Goal: Communication & Community: Answer question/provide support

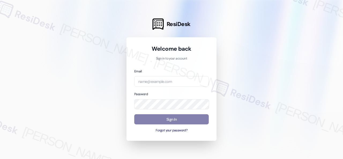
drag, startPoint x: 283, startPoint y: 87, endPoint x: 278, endPoint y: 85, distance: 5.8
click at [283, 87] on div at bounding box center [171, 79] width 343 height 159
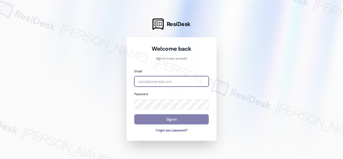
click at [171, 80] on input "email" at bounding box center [171, 81] width 75 height 10
paste input "automated-surveys-birchstone_residential-resen.fifteen@birchstone_[DOMAIN_NAME]"
type input "automated-surveys-birchstone_residential-resen.fifteen@birchstone_[DOMAIN_NAME]"
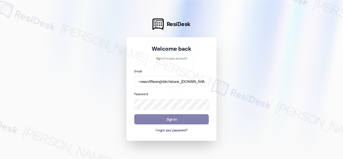
scroll to position [0, 0]
click at [284, 95] on div at bounding box center [171, 79] width 343 height 159
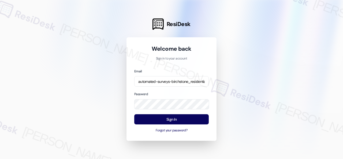
click at [273, 65] on div at bounding box center [171, 79] width 343 height 159
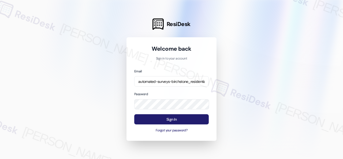
click at [162, 118] on button "Sign In" at bounding box center [171, 119] width 75 height 10
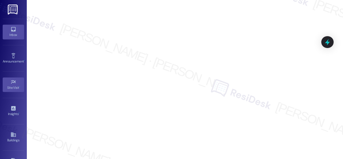
click at [3, 28] on link "Inbox" at bounding box center [13, 32] width 21 height 14
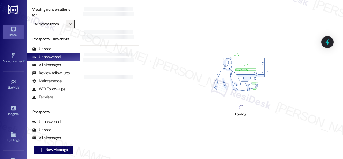
click at [69, 22] on icon "" at bounding box center [70, 24] width 3 height 4
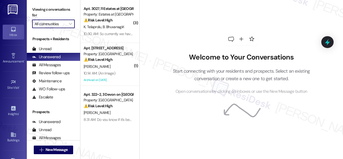
scroll to position [134, 0]
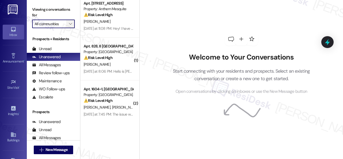
click at [73, 23] on button "" at bounding box center [70, 24] width 9 height 9
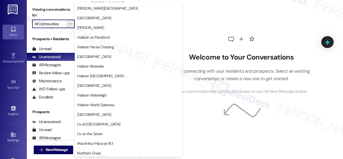
scroll to position [188, 0]
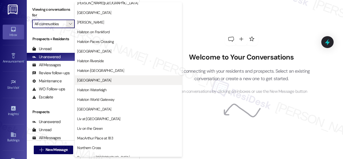
click at [95, 83] on span "[GEOGRAPHIC_DATA]" at bounding box center [94, 79] width 34 height 5
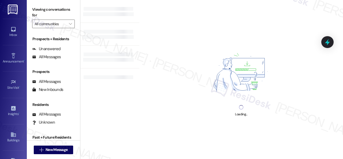
type input "[GEOGRAPHIC_DATA]"
